Goal: Information Seeking & Learning: Learn about a topic

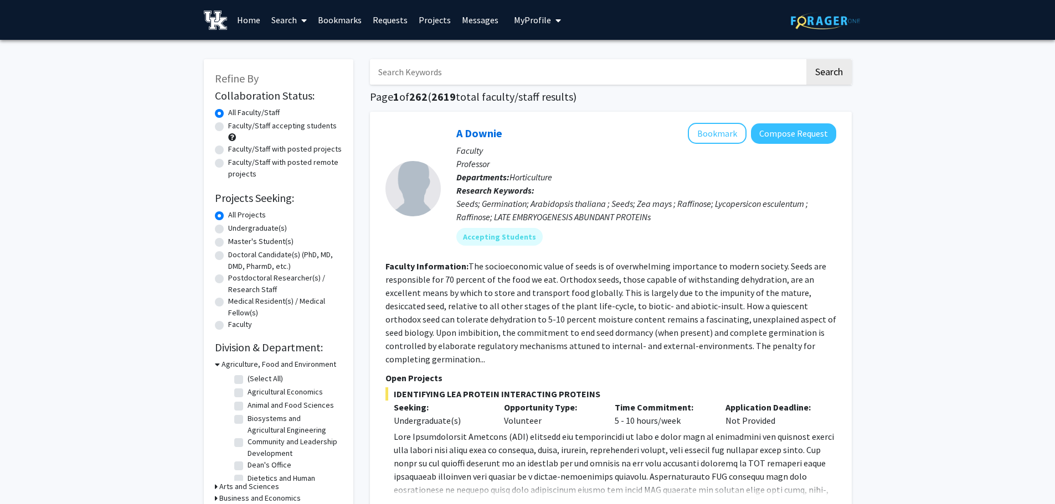
click at [434, 83] on input "Search Keywords" at bounding box center [587, 71] width 435 height 25
type input "h"
click at [434, 83] on input "Search Keywords" at bounding box center [587, 71] width 435 height 25
type input "[PERSON_NAME]"
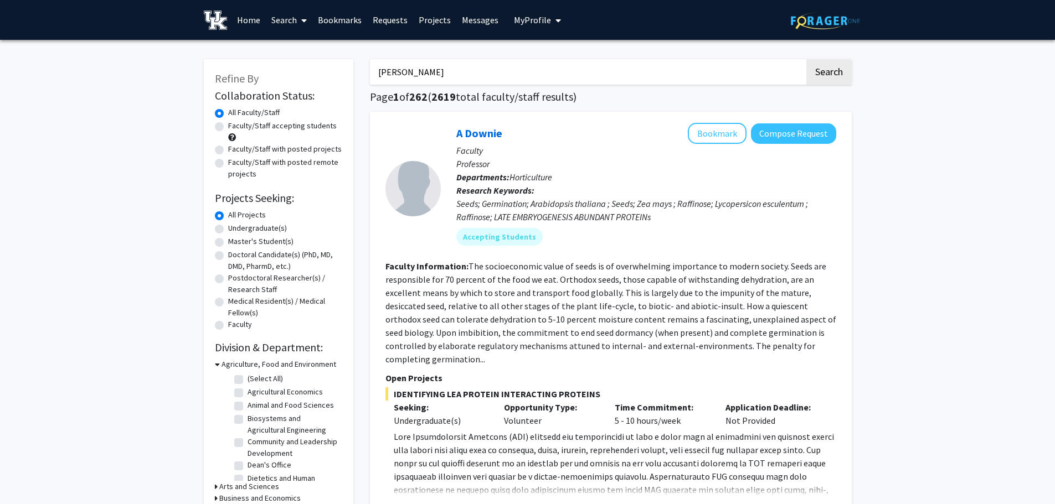
click at [806, 59] on button "Search" at bounding box center [828, 71] width 45 height 25
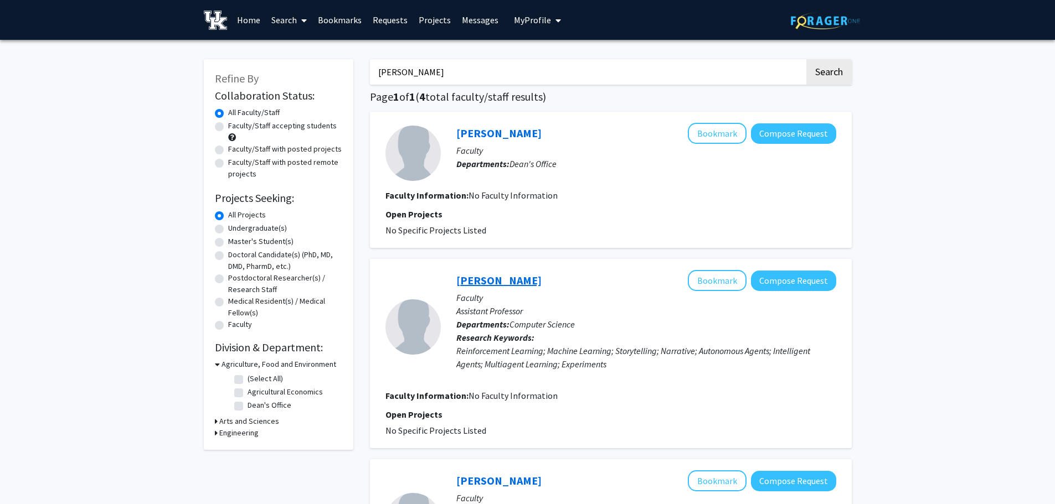
click at [496, 284] on link "[PERSON_NAME]" at bounding box center [498, 281] width 85 height 14
click at [579, 84] on div "[PERSON_NAME] Search Page 1 of 1 ( 4 total faculty/staff results) [PERSON_NAME]…" at bounding box center [611, 474] width 498 height 852
click at [579, 84] on input "[PERSON_NAME]" at bounding box center [587, 71] width 435 height 25
click at [554, 75] on input "[PERSON_NAME]" at bounding box center [587, 71] width 435 height 25
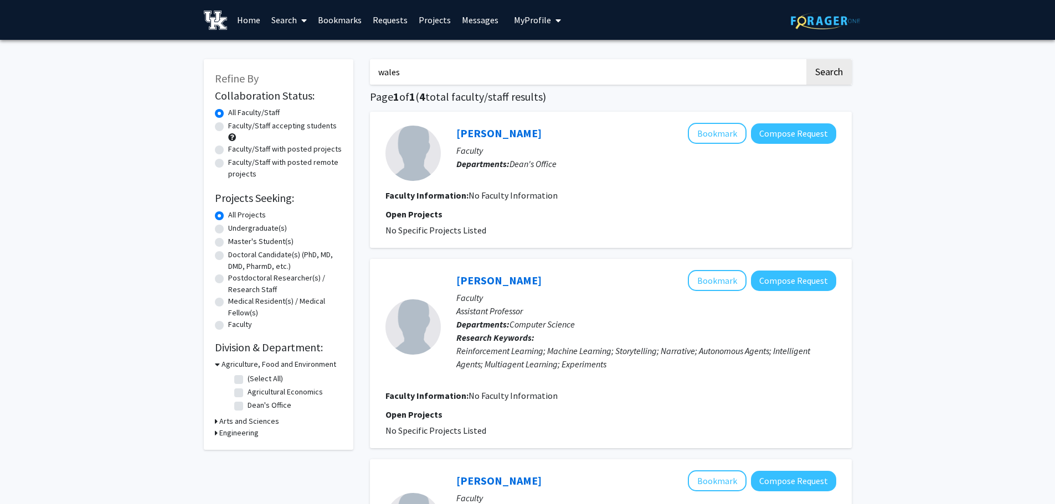
click at [806, 59] on button "Search" at bounding box center [828, 71] width 45 height 25
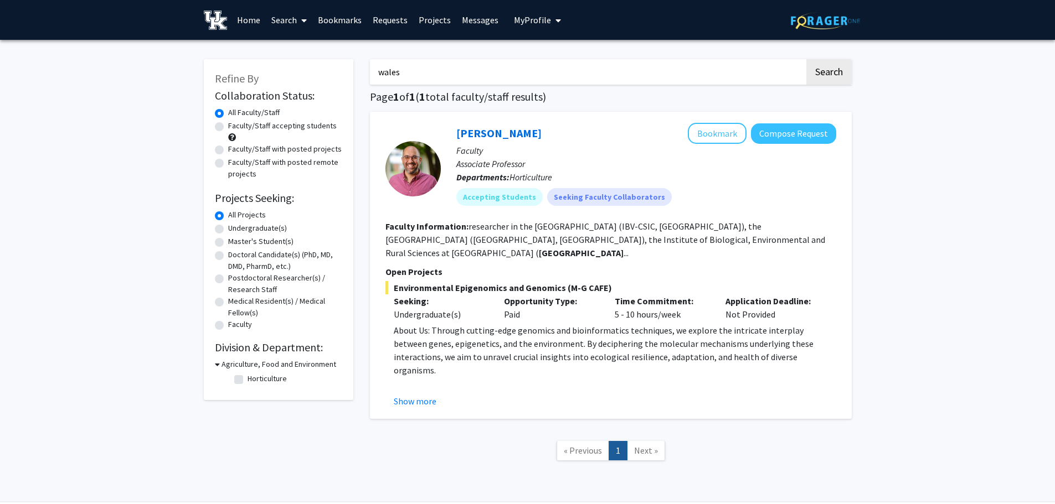
click at [554, 75] on input "wales" at bounding box center [587, 71] width 435 height 25
click at [554, 75] on input "w" at bounding box center [587, 71] width 435 height 25
click at [806, 59] on button "Search" at bounding box center [828, 71] width 45 height 25
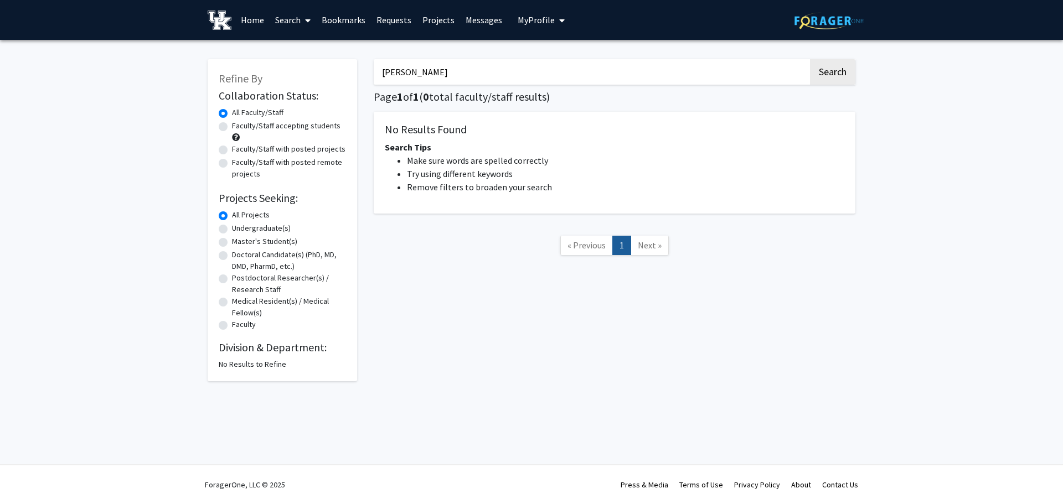
click at [554, 75] on input "[PERSON_NAME]" at bounding box center [591, 71] width 435 height 25
type input "]"
click at [810, 59] on button "Search" at bounding box center [832, 71] width 45 height 25
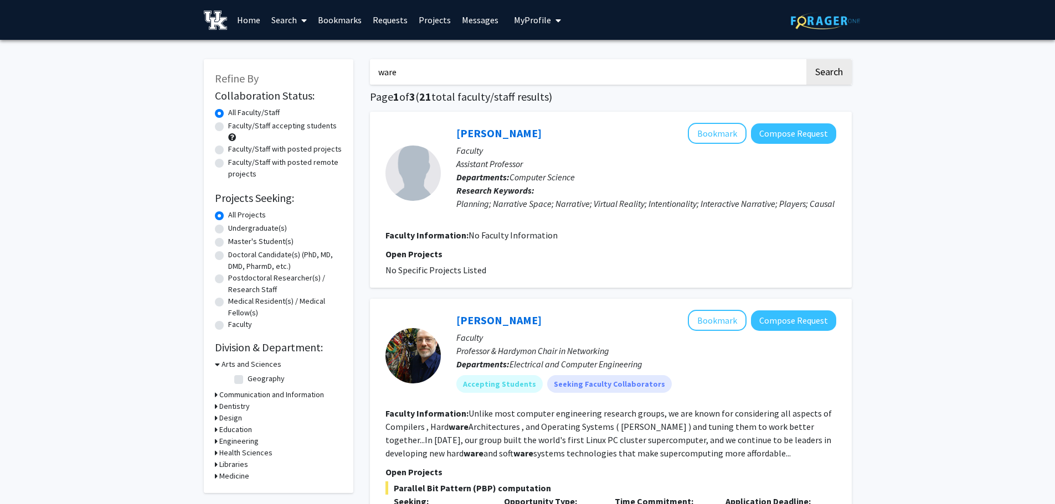
click at [537, 75] on input "ware" at bounding box center [587, 71] width 435 height 25
click at [806, 59] on button "Search" at bounding box center [828, 71] width 45 height 25
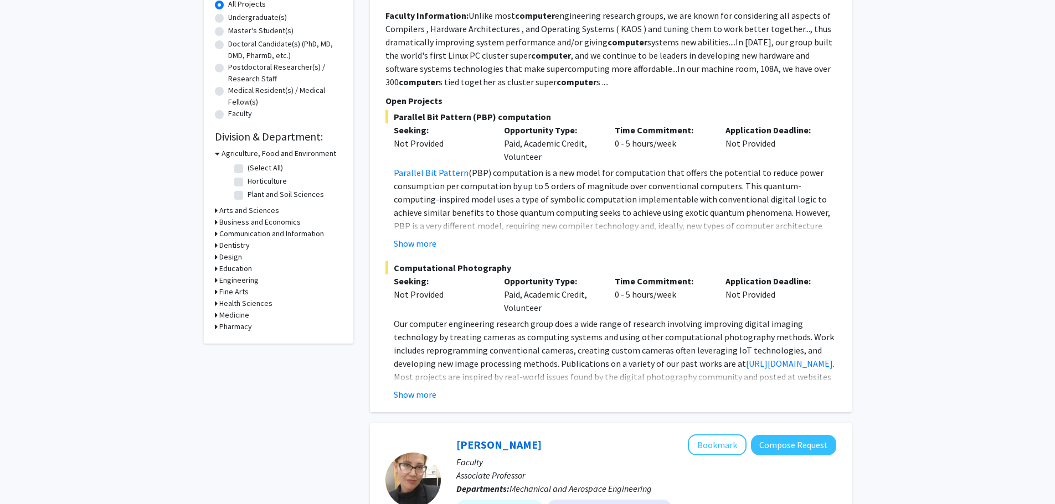
scroll to position [218, 0]
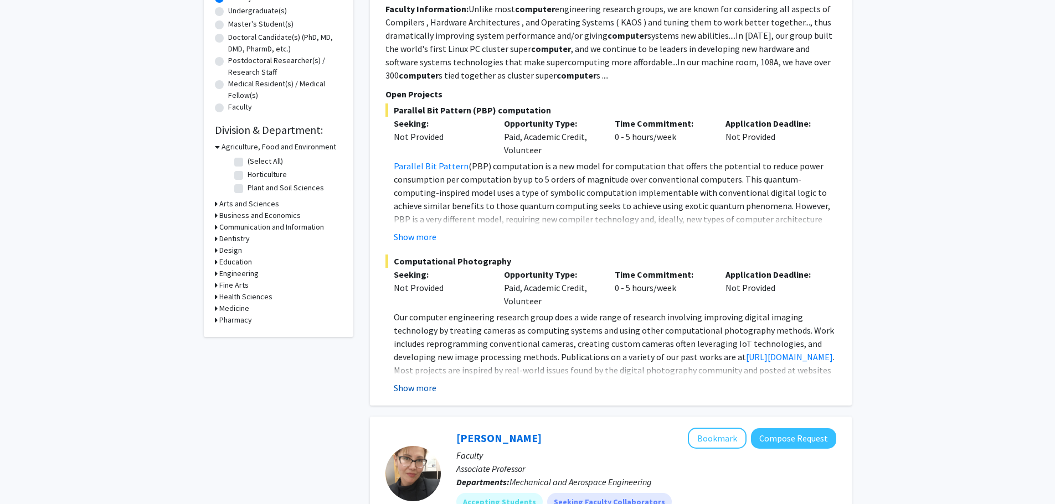
click at [430, 385] on button "Show more" at bounding box center [415, 388] width 43 height 13
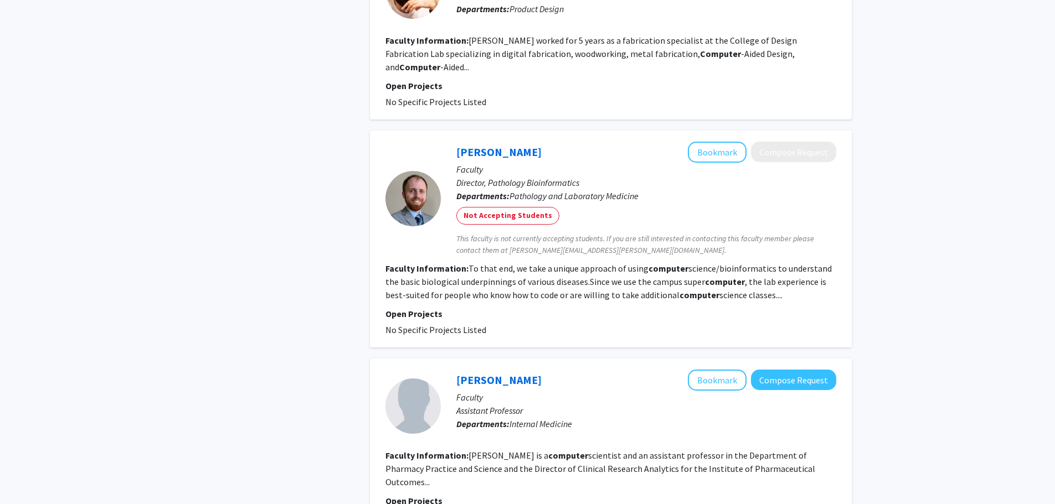
scroll to position [2477, 0]
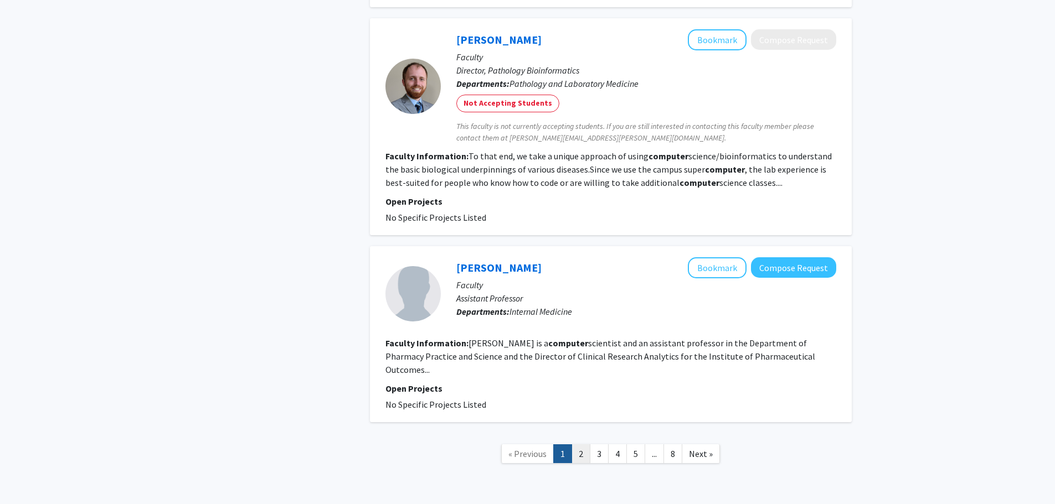
click at [581, 445] on link "2" at bounding box center [580, 454] width 19 height 19
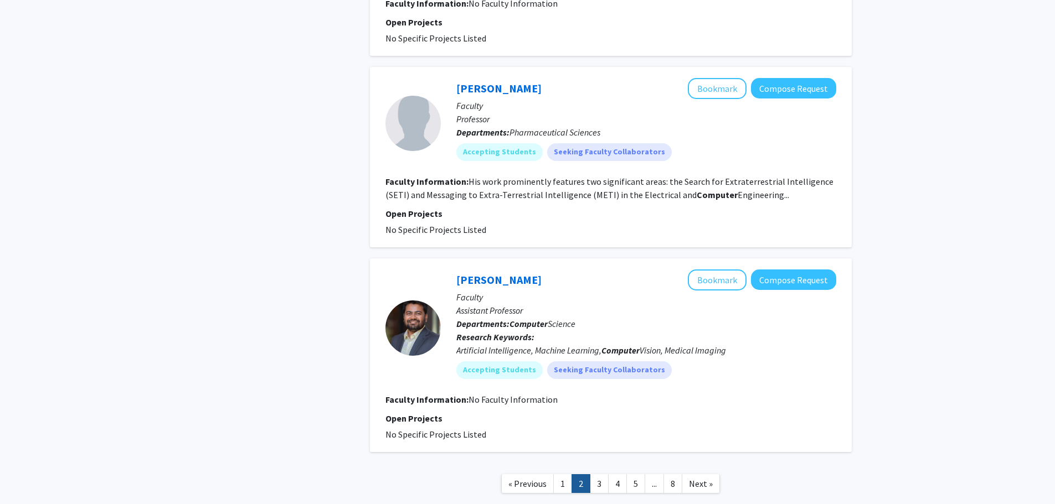
scroll to position [2062, 0]
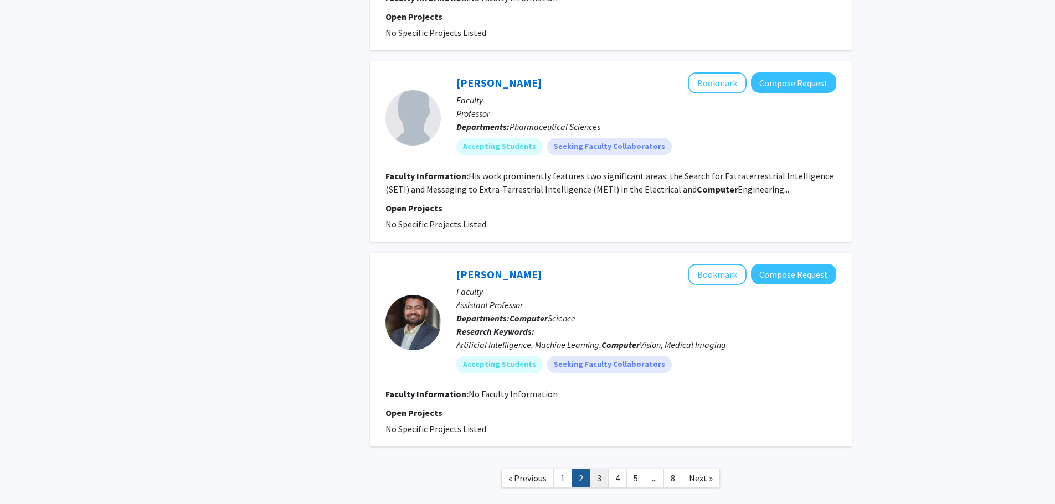
click at [601, 469] on link "3" at bounding box center [599, 478] width 19 height 19
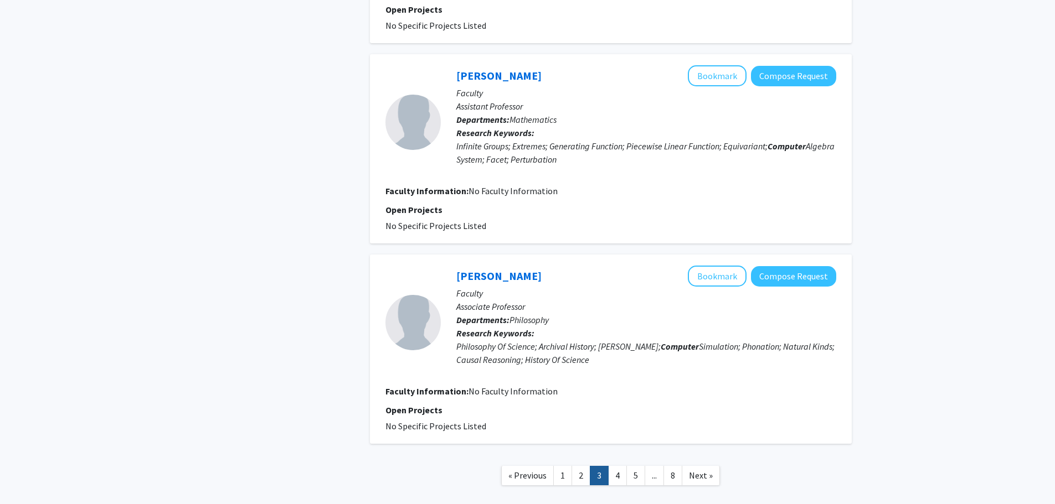
scroll to position [2332, 0]
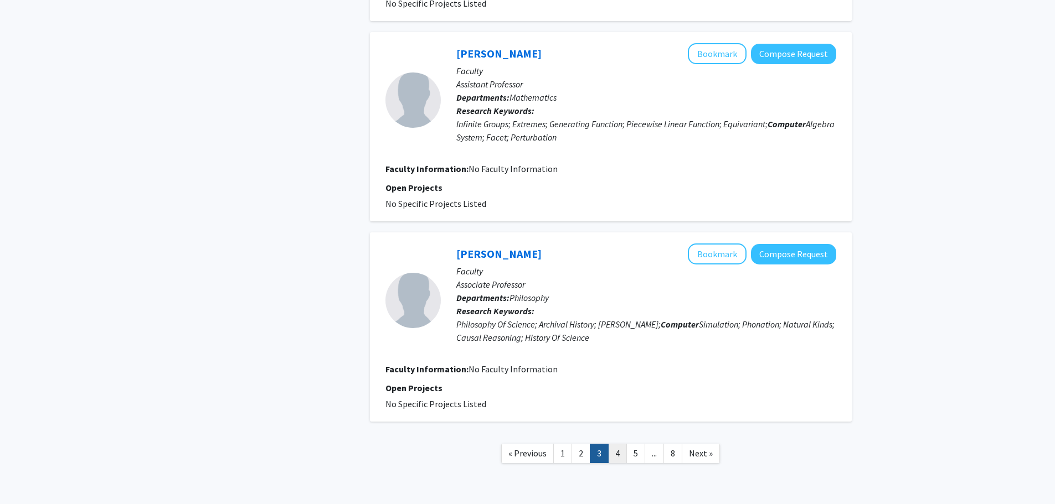
click at [614, 444] on link "4" at bounding box center [617, 453] width 19 height 19
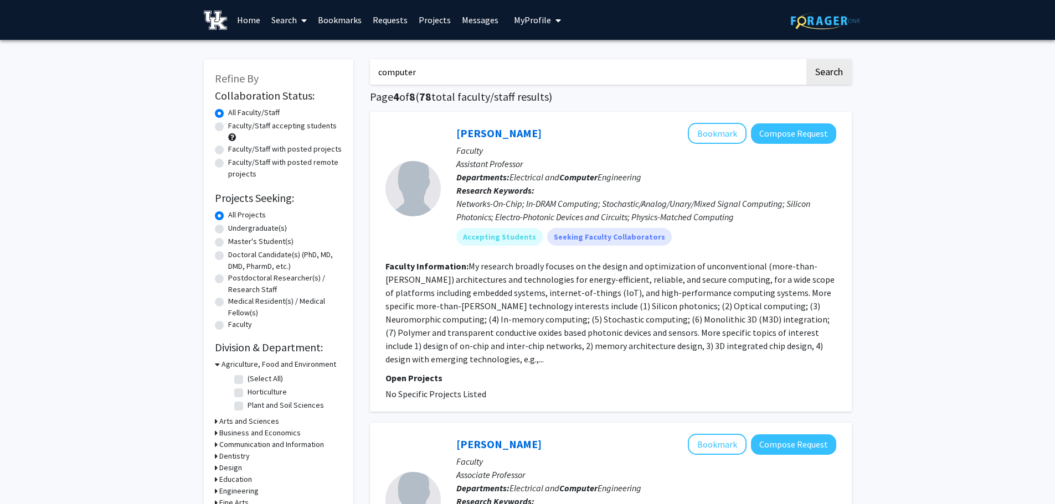
click at [522, 68] on input "computer" at bounding box center [587, 71] width 435 height 25
type input "computer science"
click at [806, 59] on button "Search" at bounding box center [828, 71] width 45 height 25
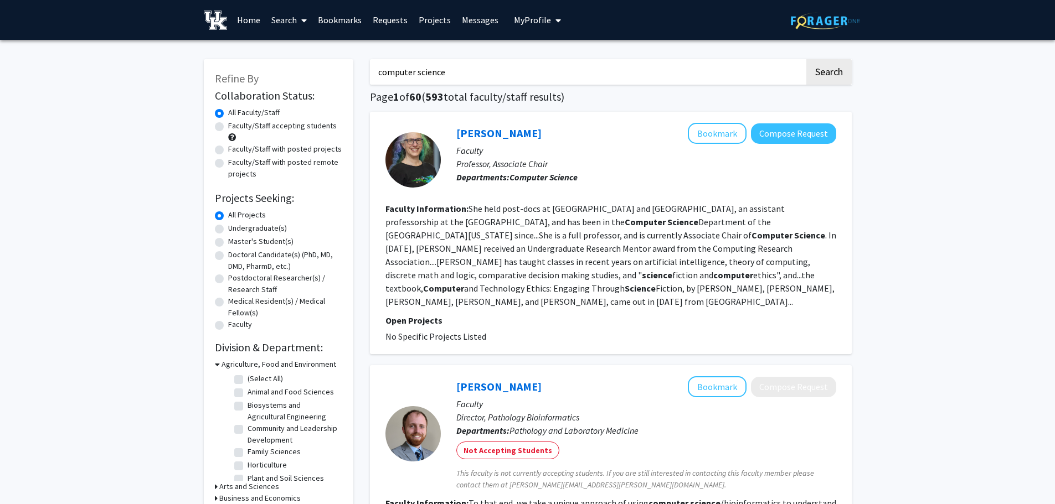
click at [273, 128] on label "Faculty/Staff accepting students" at bounding box center [282, 126] width 109 height 12
click at [235, 127] on input "Faculty/Staff accepting students" at bounding box center [231, 123] width 7 height 7
radio input "true"
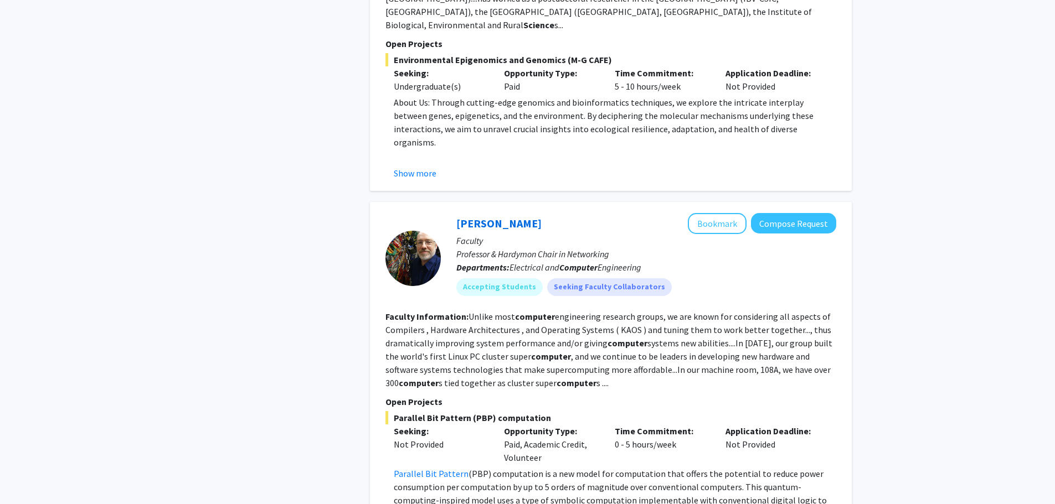
scroll to position [1456, 0]
